Goal: Information Seeking & Learning: Learn about a topic

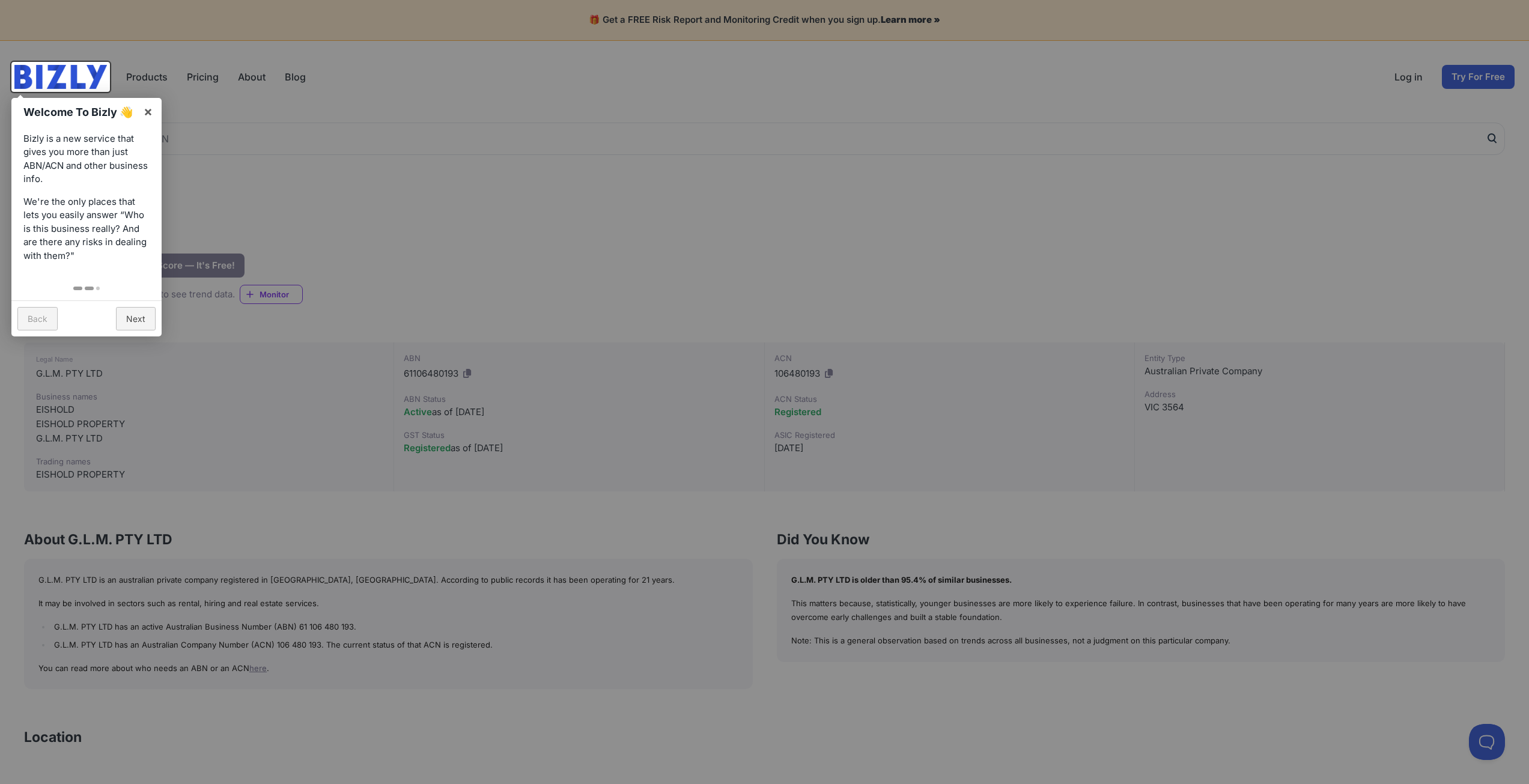
click at [92, 287] on link at bounding box center [89, 288] width 9 height 4
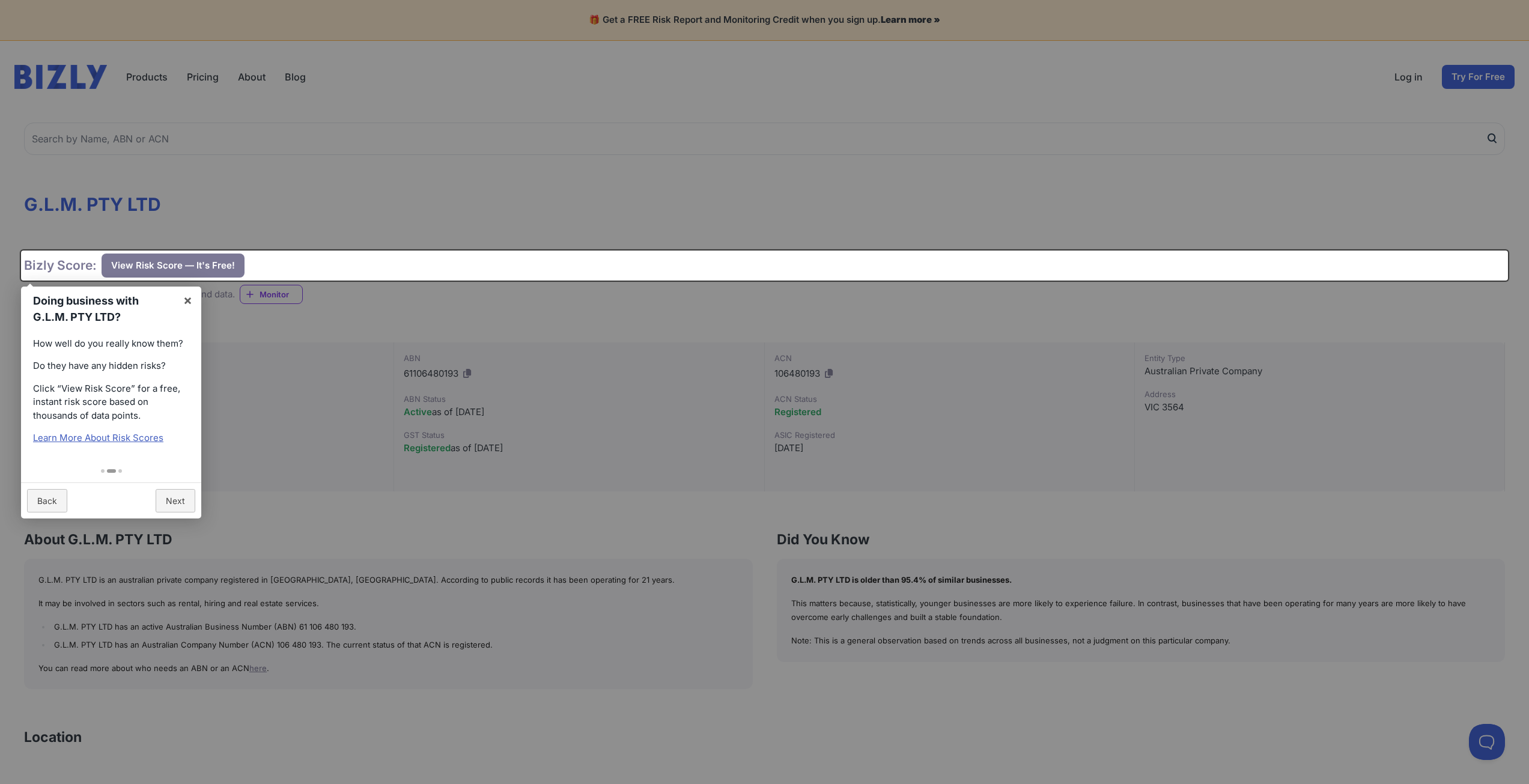
click at [111, 441] on link "Learn More About Risk Scores" at bounding box center [98, 438] width 130 height 12
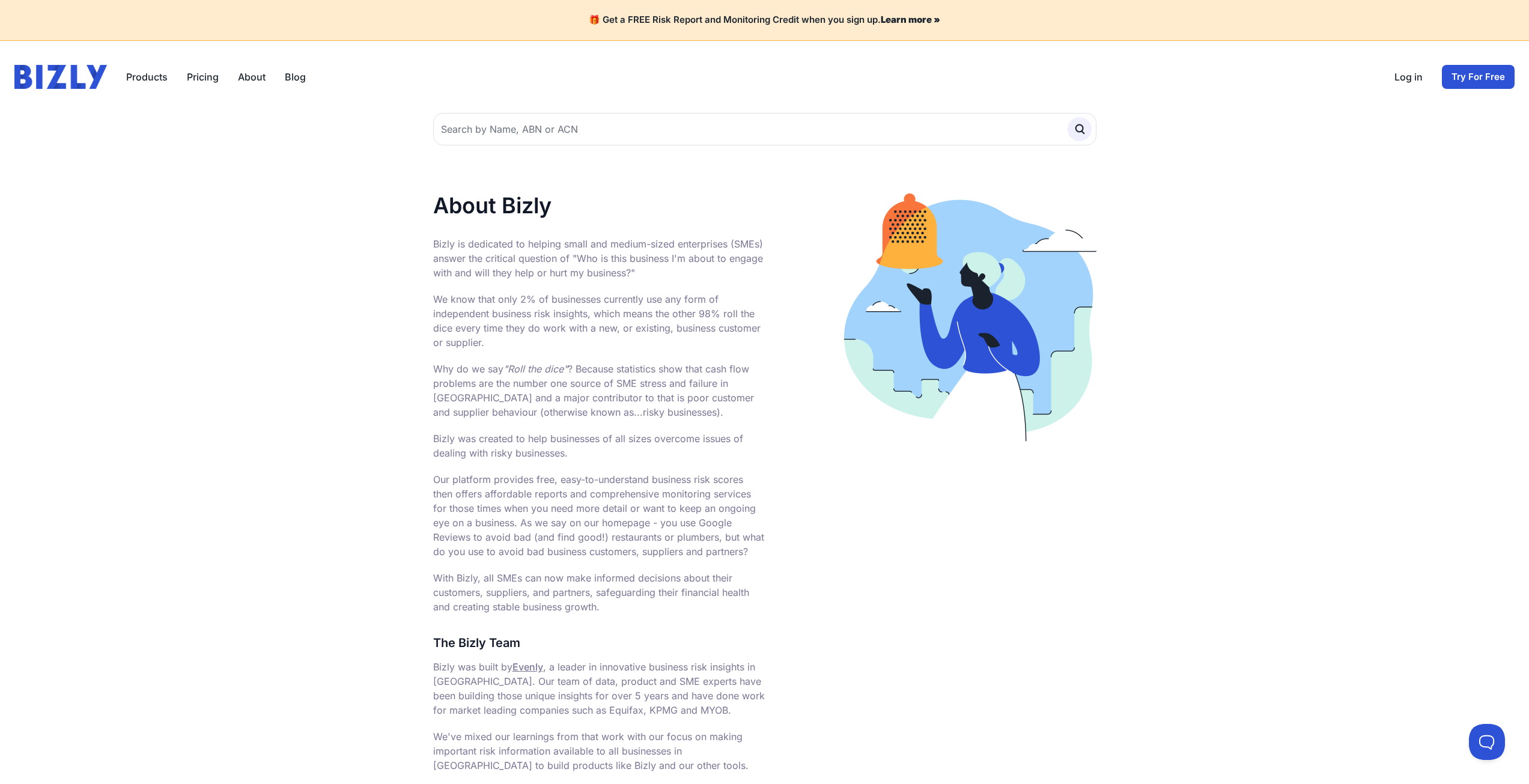
click at [914, 17] on strong "Learn more »" at bounding box center [910, 20] width 59 height 12
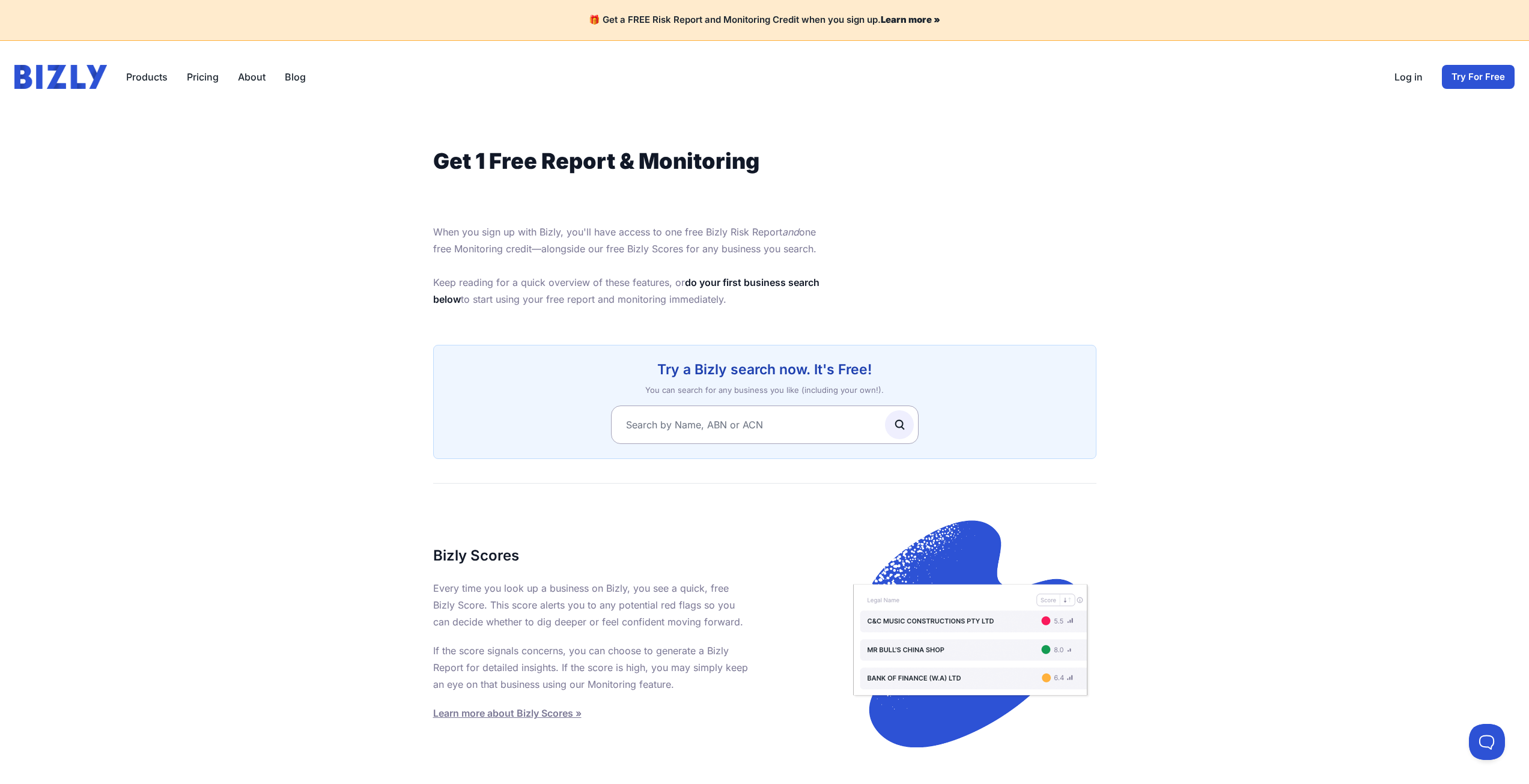
click at [543, 716] on strong "Learn more about Bizly Scores »" at bounding box center [507, 713] width 148 height 12
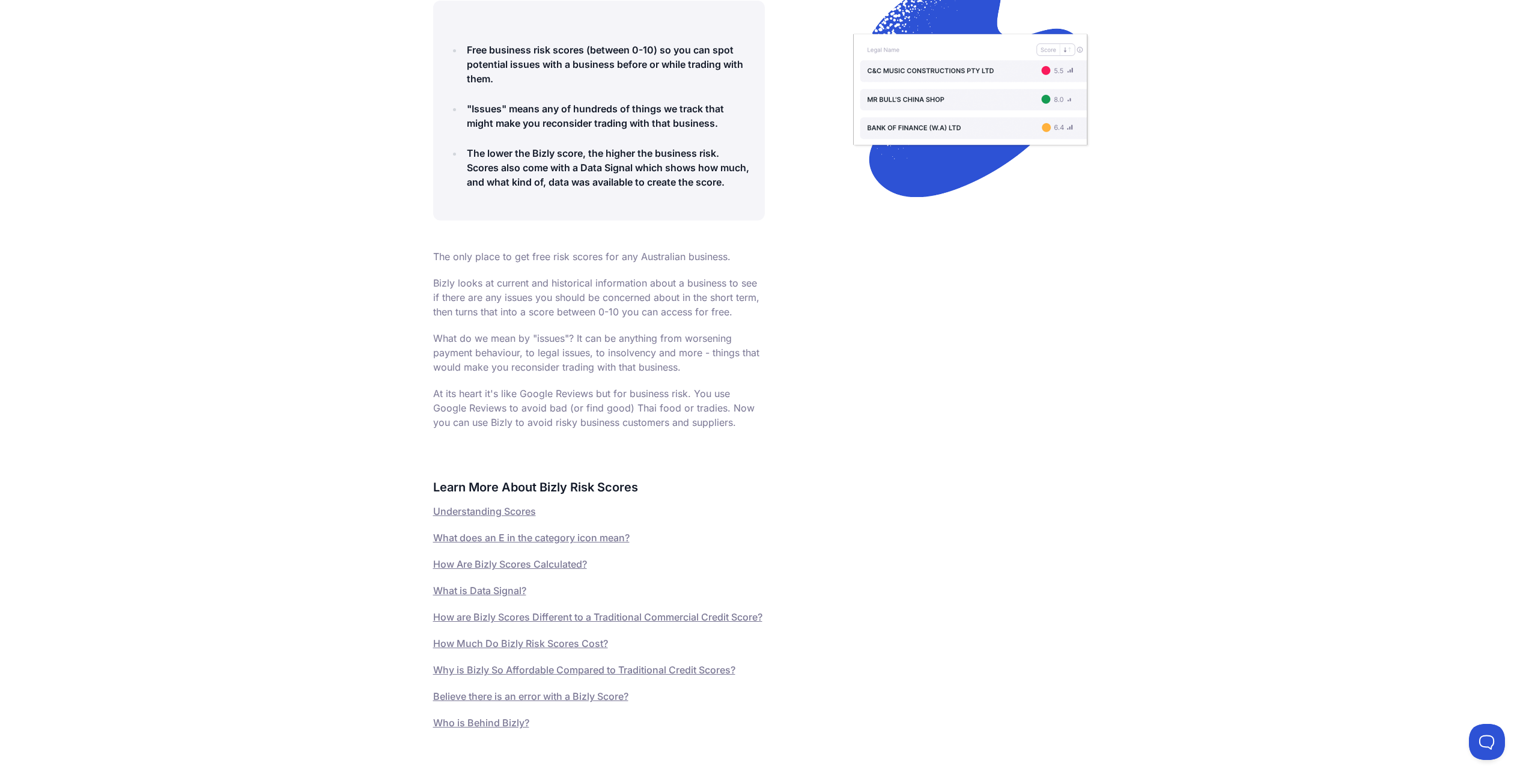
scroll to position [241, 0]
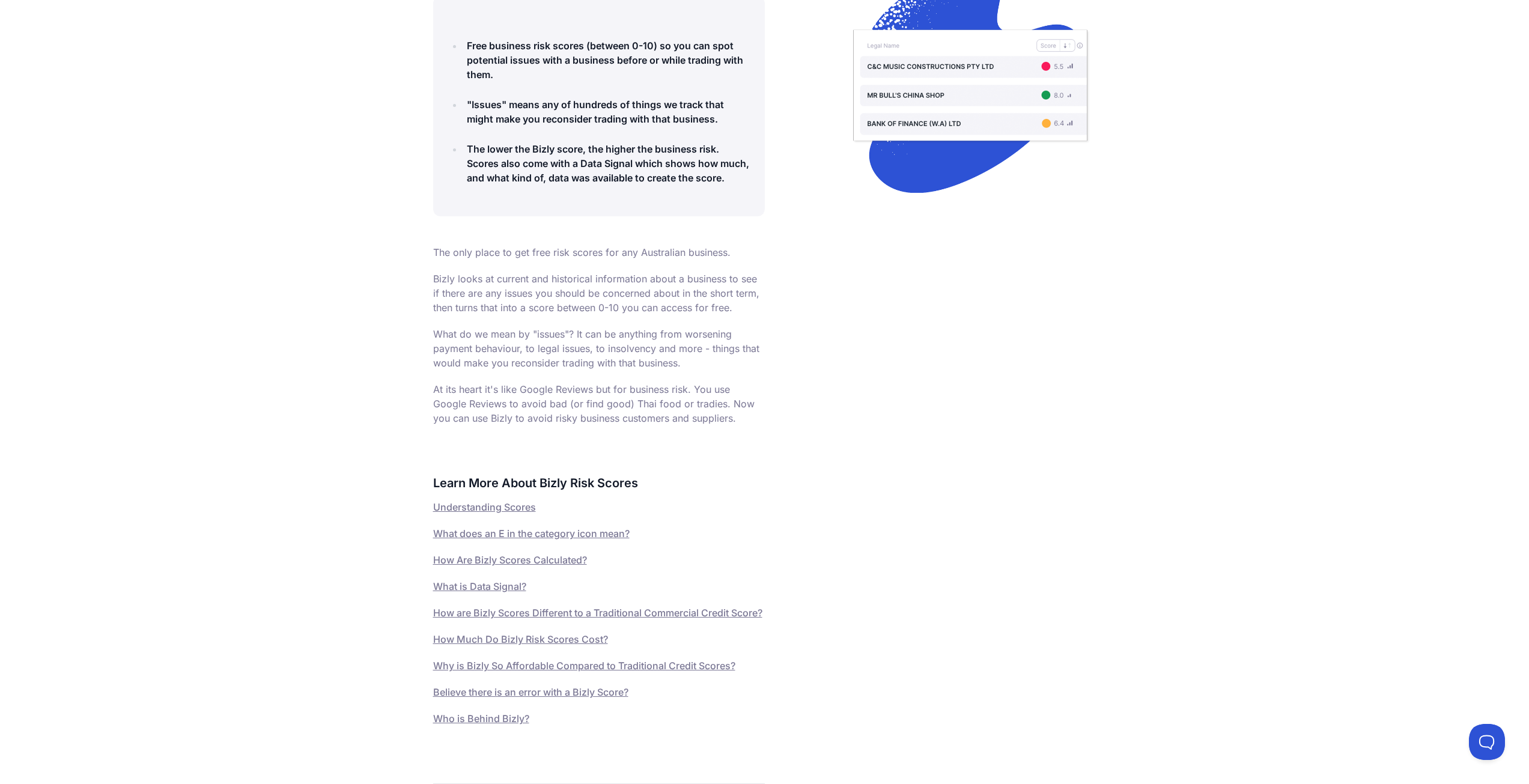
click at [511, 513] on link "Understanding Scores" at bounding box center [484, 507] width 103 height 12
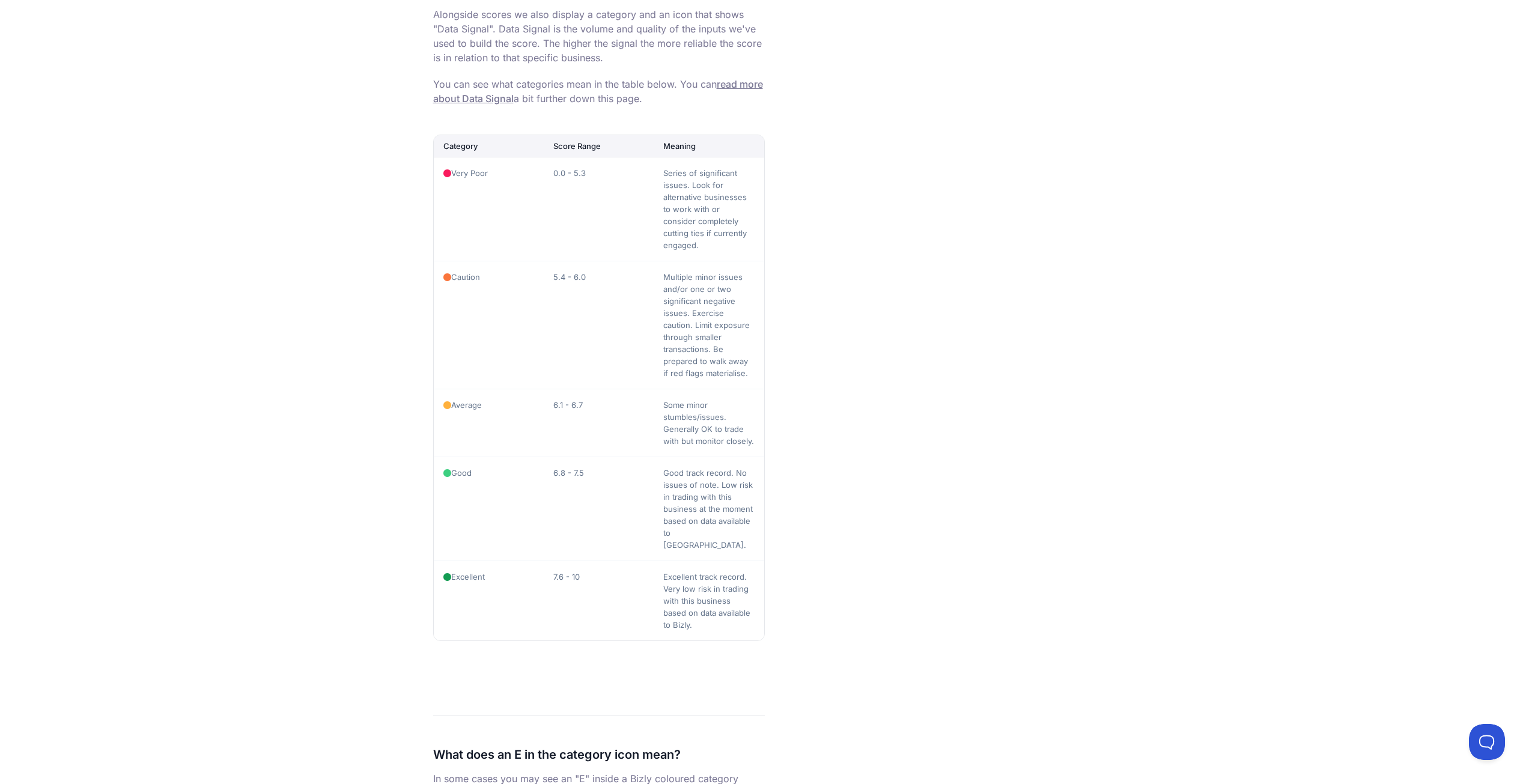
scroll to position [1202, 0]
click at [488, 100] on link "read more about Data Signal" at bounding box center [598, 86] width 330 height 27
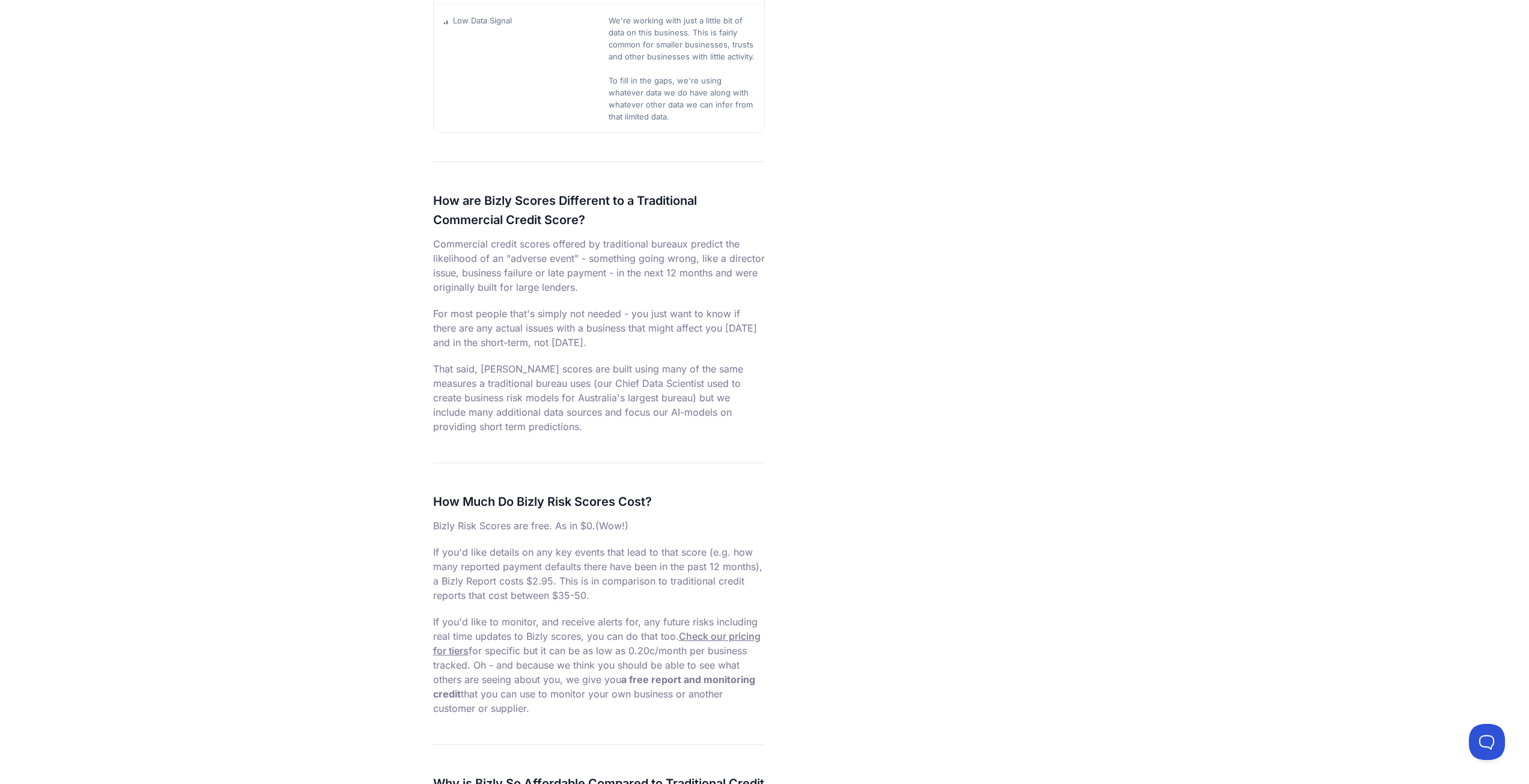
scroll to position [2883, 0]
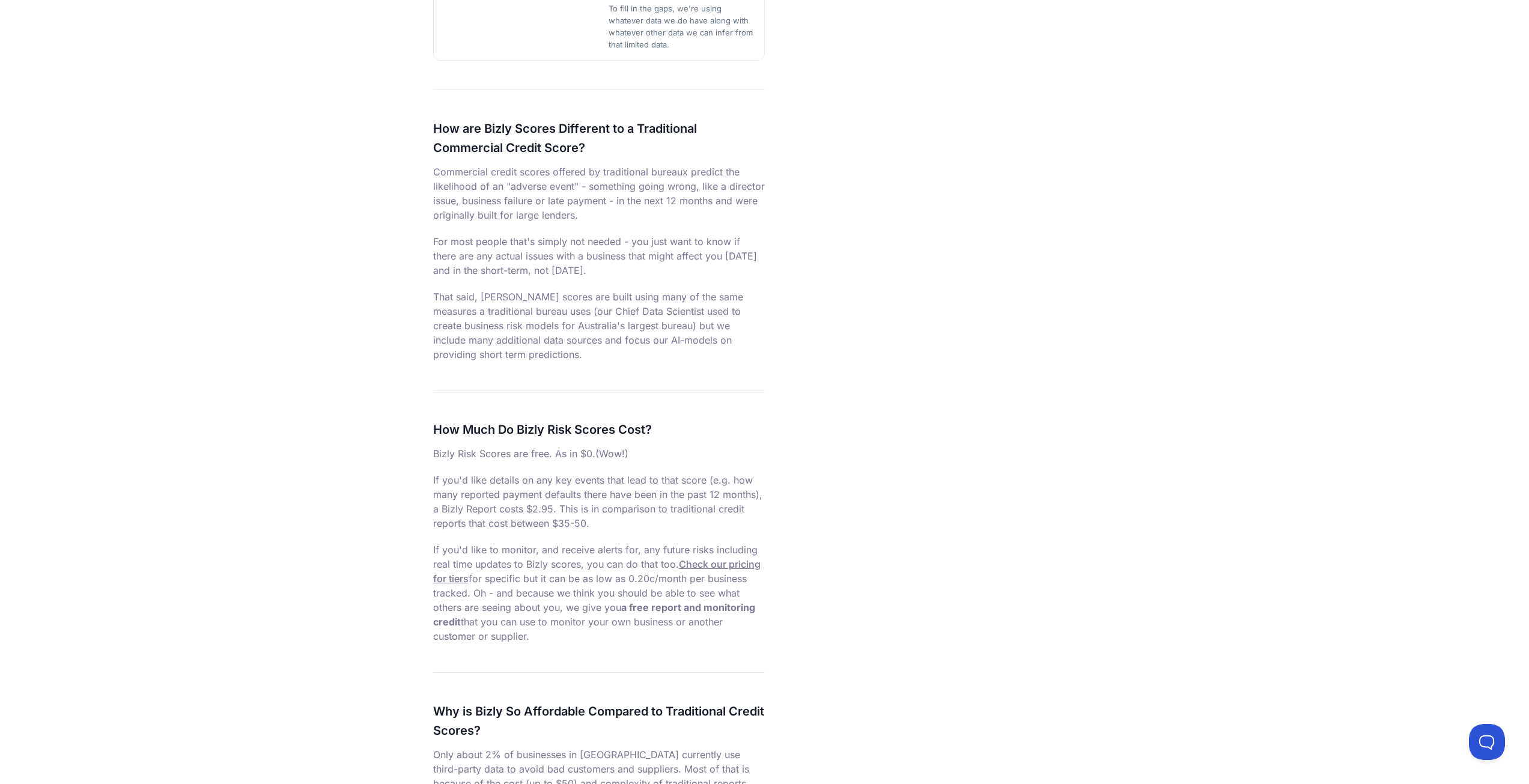
click at [704, 558] on link "Check our pricing for tiers" at bounding box center [596, 571] width 327 height 27
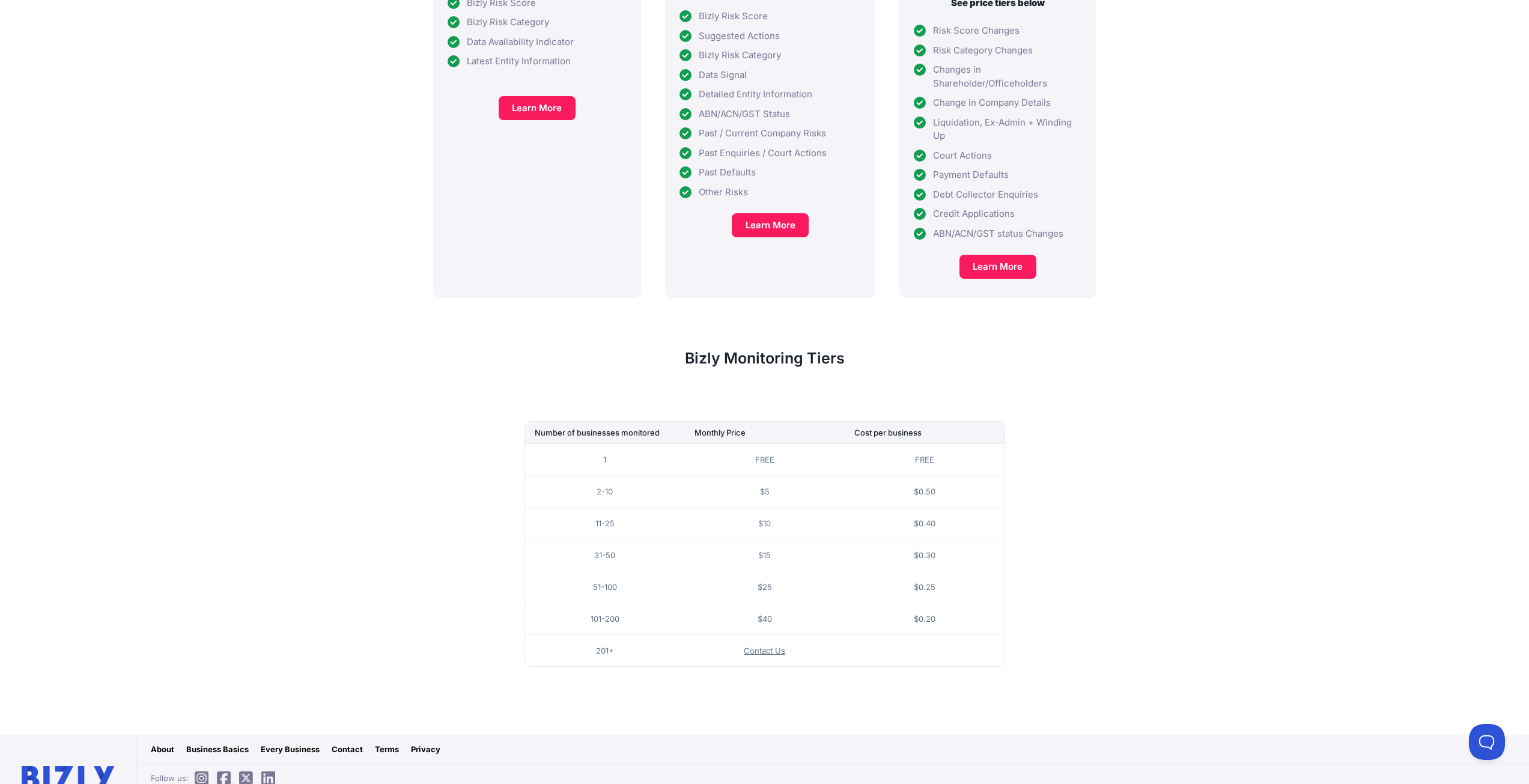
scroll to position [457, 0]
click at [420, 741] on link "Privacy" at bounding box center [426, 747] width 30 height 12
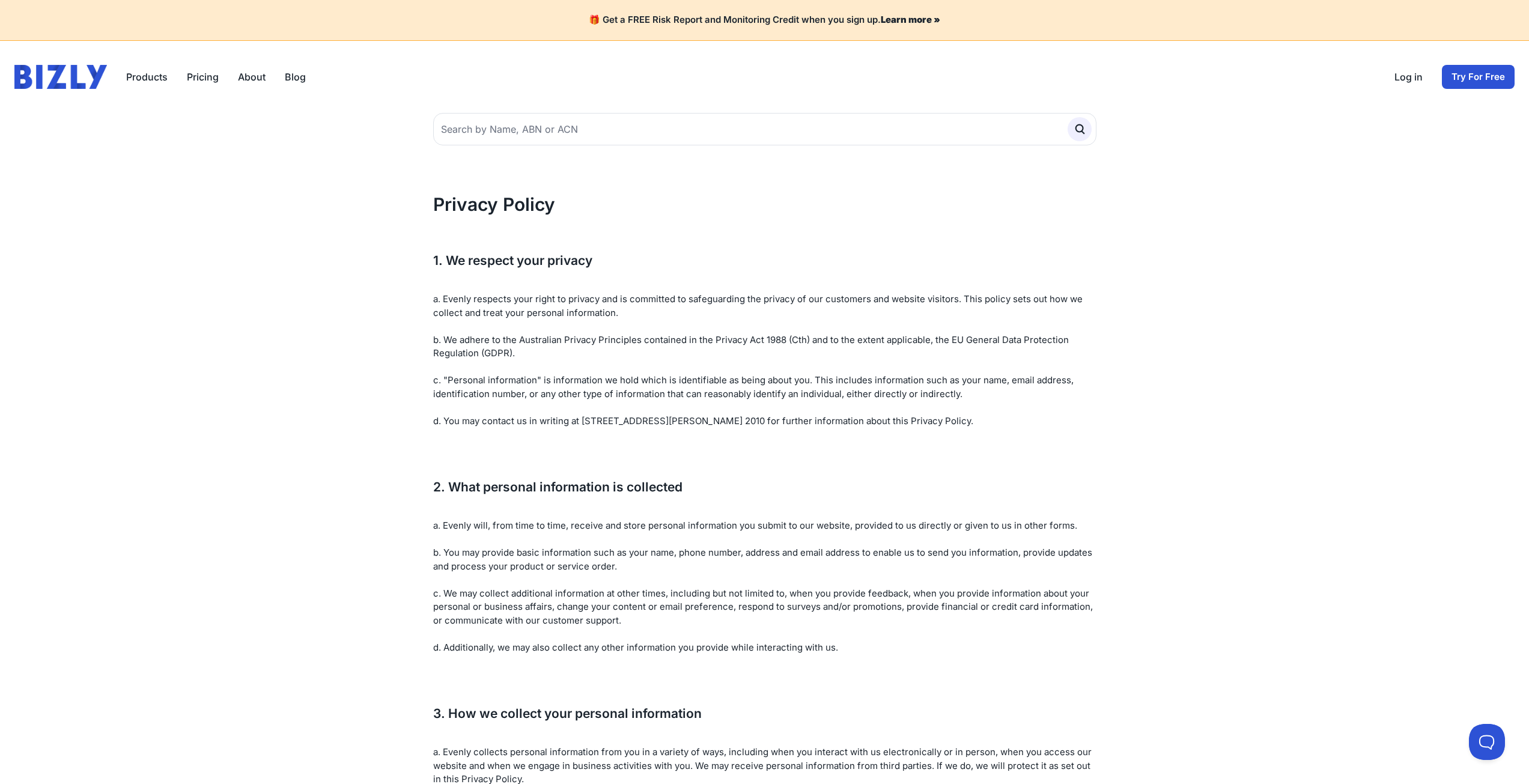
click at [798, 337] on p "a. Evenly respects your right to privacy and is committed to safeguarding the p…" at bounding box center [764, 360] width 663 height 135
